Goal: Task Accomplishment & Management: Use online tool/utility

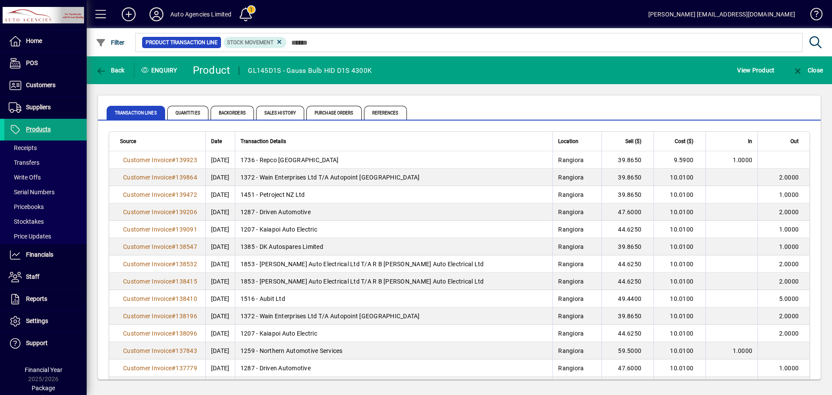
scroll to position [173, 0]
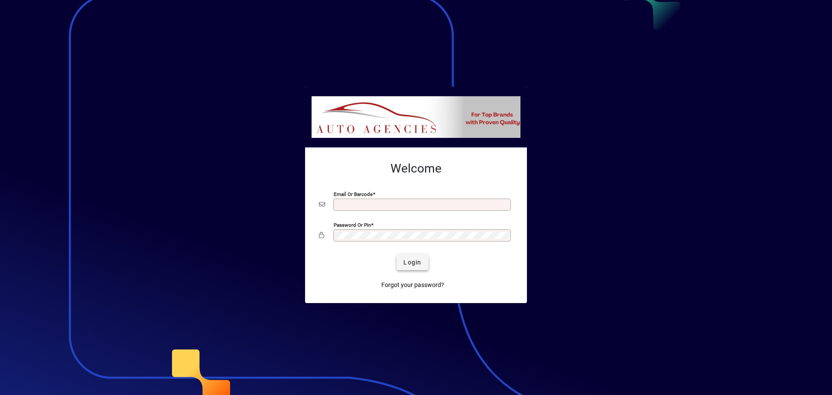
type input "**********"
click at [404, 258] on span "Login" at bounding box center [412, 262] width 18 height 9
